Goal: Information Seeking & Learning: Learn about a topic

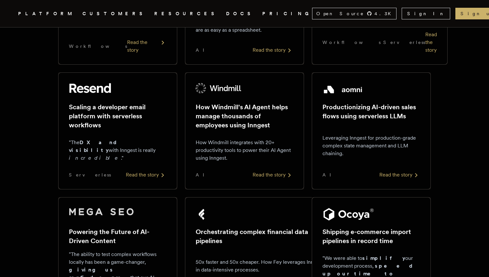
scroll to position [199, 0]
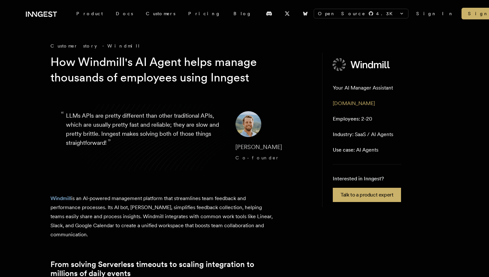
click at [177, 63] on h1 "How Windmill's AI Agent helps manage thousands of employees using Inngest" at bounding box center [175, 69] width 249 height 31
click at [141, 64] on h1 "How Windmill's AI Agent helps manage thousands of employees using Inngest" at bounding box center [175, 69] width 249 height 31
click at [182, 78] on h1 "How Windmill's AI Agent helps manage thousands of employees using Inngest" at bounding box center [175, 69] width 249 height 31
click at [154, 78] on h1 "How Windmill's AI Agent helps manage thousands of employees using Inngest" at bounding box center [175, 69] width 249 height 31
click at [169, 78] on h1 "How Windmill's AI Agent helps manage thousands of employees using Inngest" at bounding box center [175, 69] width 249 height 31
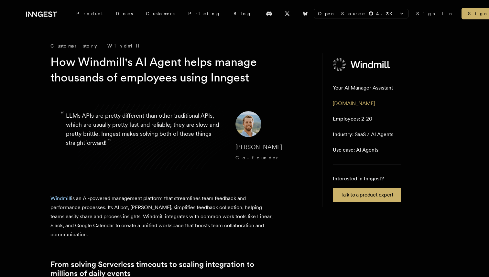
click at [156, 79] on h1 "How Windmill's AI Agent helps manage thousands of employees using Inngest" at bounding box center [175, 69] width 249 height 31
click at [173, 79] on h1 "How Windmill's AI Agent helps manage thousands of employees using Inngest" at bounding box center [175, 69] width 249 height 31
click at [160, 79] on h1 "How Windmill's AI Agent helps manage thousands of employees using Inngest" at bounding box center [175, 69] width 249 height 31
click at [170, 79] on h1 "How Windmill's AI Agent helps manage thousands of employees using Inngest" at bounding box center [175, 69] width 249 height 31
click at [164, 79] on h1 "How Windmill's AI Agent helps manage thousands of employees using Inngest" at bounding box center [175, 69] width 249 height 31
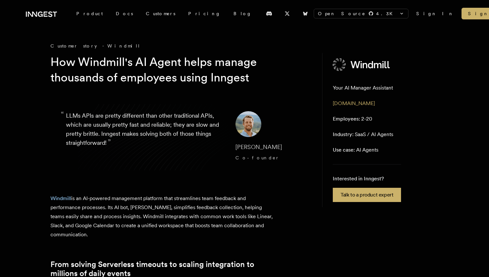
click at [173, 79] on h1 "How Windmill's AI Agent helps manage thousands of employees using Inngest" at bounding box center [175, 69] width 249 height 31
click at [167, 79] on h1 "How Windmill's AI Agent helps manage thousands of employees using Inngest" at bounding box center [175, 69] width 249 height 31
click at [177, 79] on h1 "How Windmill's AI Agent helps manage thousands of employees using Inngest" at bounding box center [175, 69] width 249 height 31
click at [166, 79] on h1 "How Windmill's AI Agent helps manage thousands of employees using Inngest" at bounding box center [175, 69] width 249 height 31
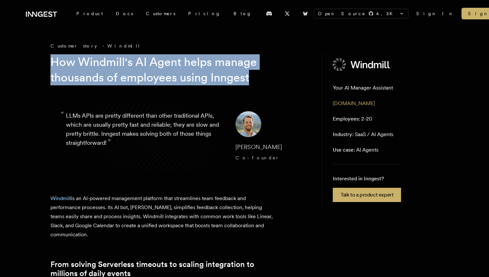
drag, startPoint x: 252, startPoint y: 77, endPoint x: 52, endPoint y: 60, distance: 199.8
click at [52, 60] on h1 "How Windmill's AI Agent helps manage thousands of employees using Inngest" at bounding box center [175, 69] width 249 height 31
drag, startPoint x: 51, startPoint y: 62, endPoint x: 258, endPoint y: 75, distance: 207.6
click at [259, 75] on h1 "How Windmill's AI Agent helps manage thousands of employees using Inngest" at bounding box center [175, 69] width 249 height 31
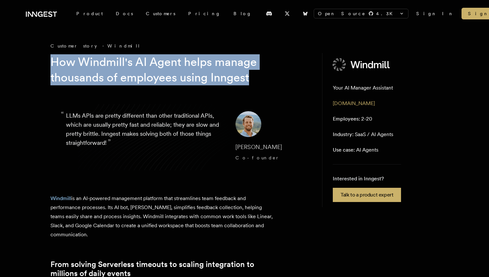
click at [258, 75] on h1 "How Windmill's AI Agent helps manage thousands of employees using Inngest" at bounding box center [175, 69] width 249 height 31
drag, startPoint x: 258, startPoint y: 76, endPoint x: 53, endPoint y: 62, distance: 205.4
click at [53, 62] on h1 "How Windmill's AI Agent helps manage thousands of employees using Inngest" at bounding box center [175, 69] width 249 height 31
drag, startPoint x: 51, startPoint y: 61, endPoint x: 265, endPoint y: 73, distance: 214.0
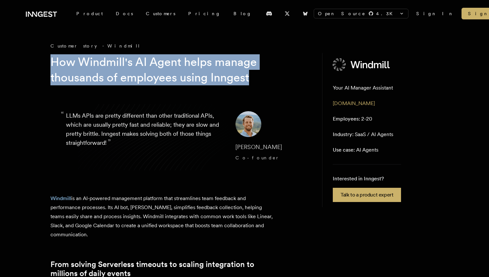
click at [265, 73] on h1 "How Windmill's AI Agent helps manage thousands of employees using Inngest" at bounding box center [175, 69] width 249 height 31
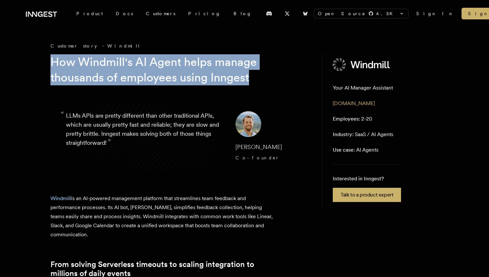
drag, startPoint x: 255, startPoint y: 78, endPoint x: 50, endPoint y: 63, distance: 205.8
